Goal: Use online tool/utility: Use online tool/utility

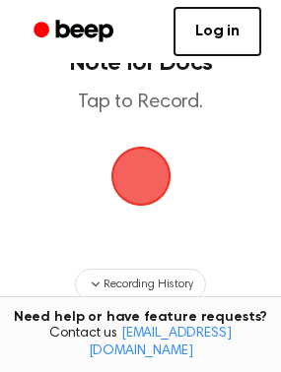
scroll to position [97, 0]
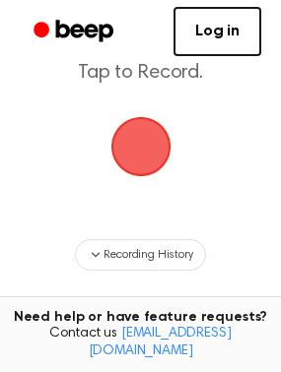
click at [137, 178] on span "button" at bounding box center [141, 147] width 110 height 110
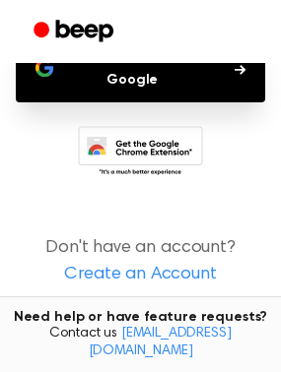
scroll to position [233, 0]
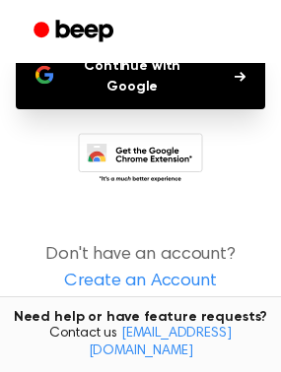
click at [149, 109] on button "Continue with Google" at bounding box center [140, 76] width 249 height 65
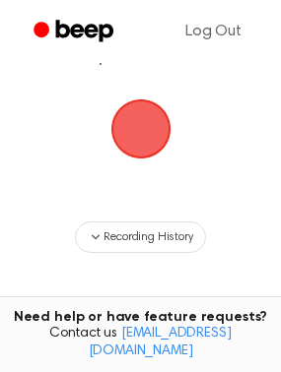
scroll to position [165, 0]
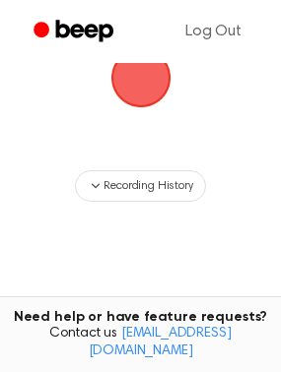
click at [115, 121] on span "button" at bounding box center [140, 77] width 103 height 103
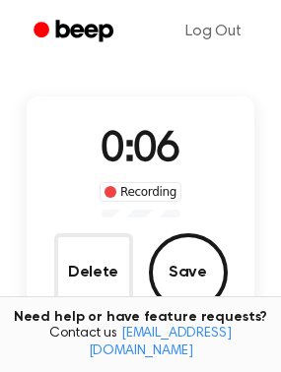
scroll to position [98, 0]
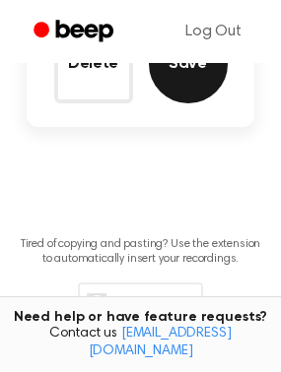
click at [193, 103] on button "Save" at bounding box center [188, 64] width 79 height 79
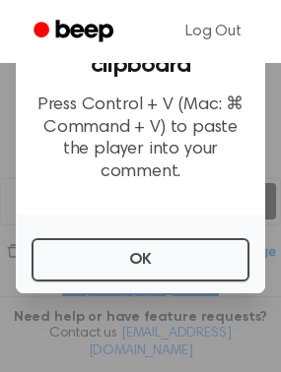
scroll to position [161, 0]
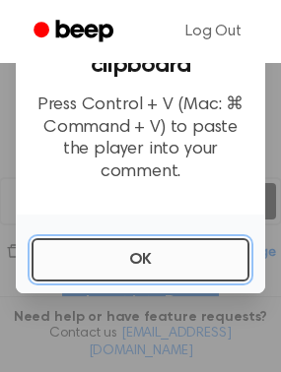
click at [161, 282] on button "OK" at bounding box center [141, 259] width 218 height 43
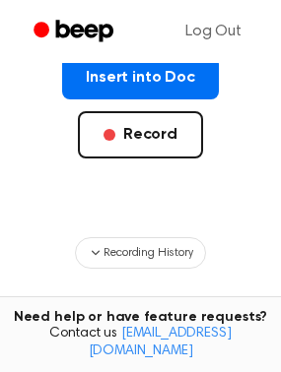
scroll to position [421, 0]
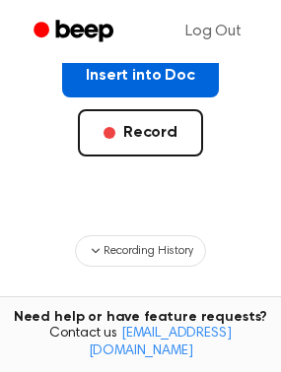
drag, startPoint x: 147, startPoint y: 227, endPoint x: 128, endPoint y: 225, distance: 18.9
click at [150, 97] on button "Insert into Doc" at bounding box center [140, 75] width 157 height 43
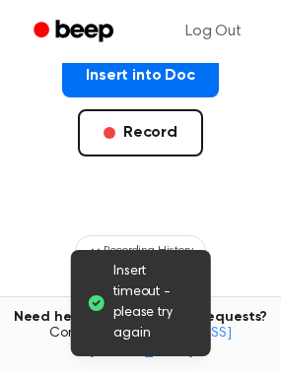
click at [264, 210] on main "Insert timeout - please try again Your Recording is Ready Copy the link and pas…" at bounding box center [140, 55] width 281 height 953
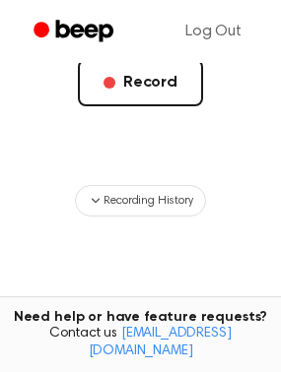
scroll to position [484, 0]
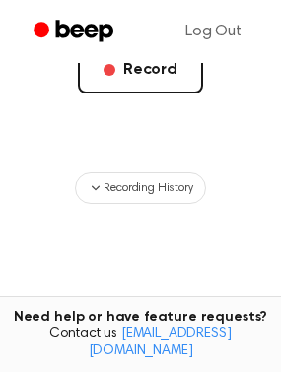
drag, startPoint x: 136, startPoint y: 143, endPoint x: 22, endPoint y: 151, distance: 114.5
click at [137, 34] on button "Insert into Doc" at bounding box center [140, 12] width 157 height 43
